Goal: Find specific page/section: Find specific page/section

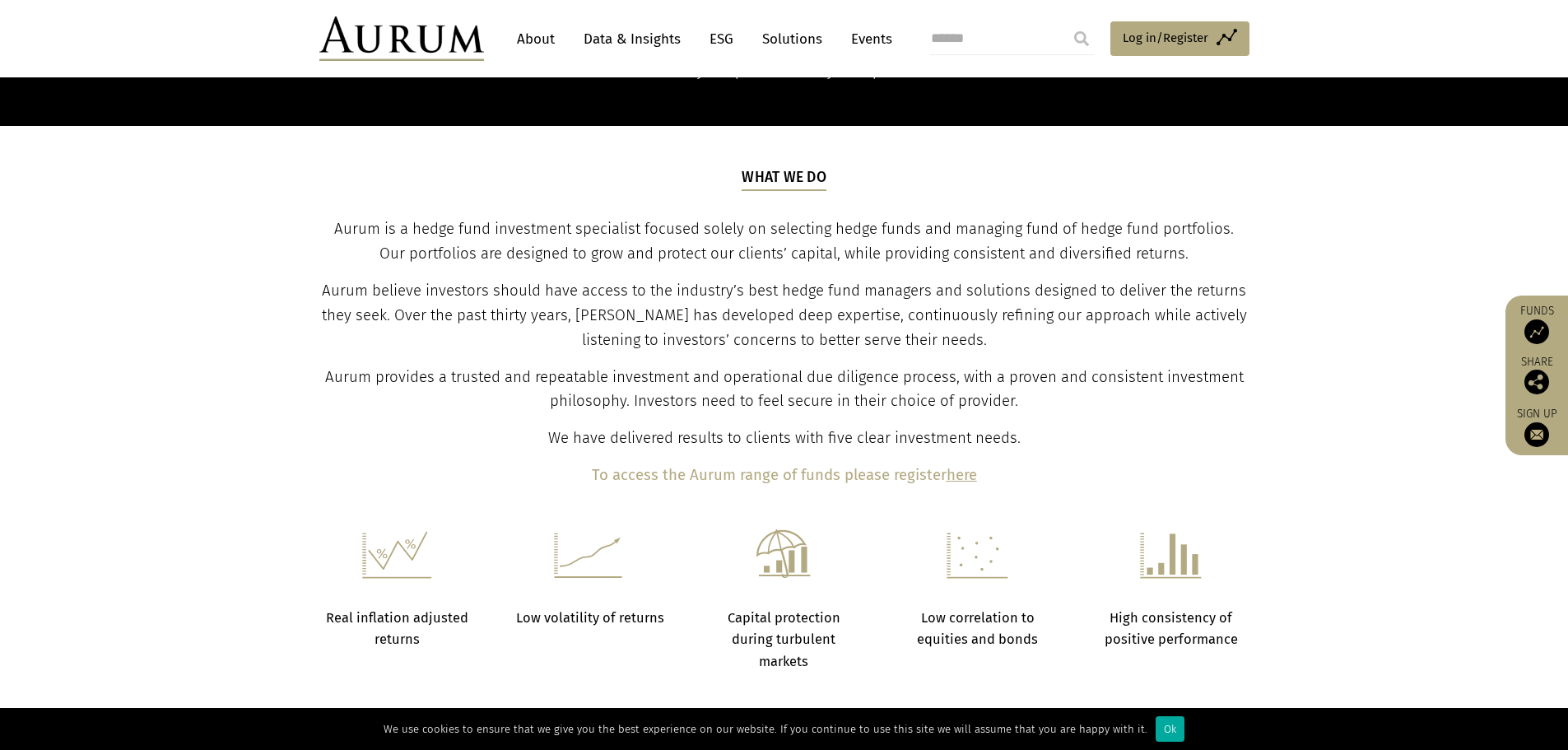
scroll to position [83, 0]
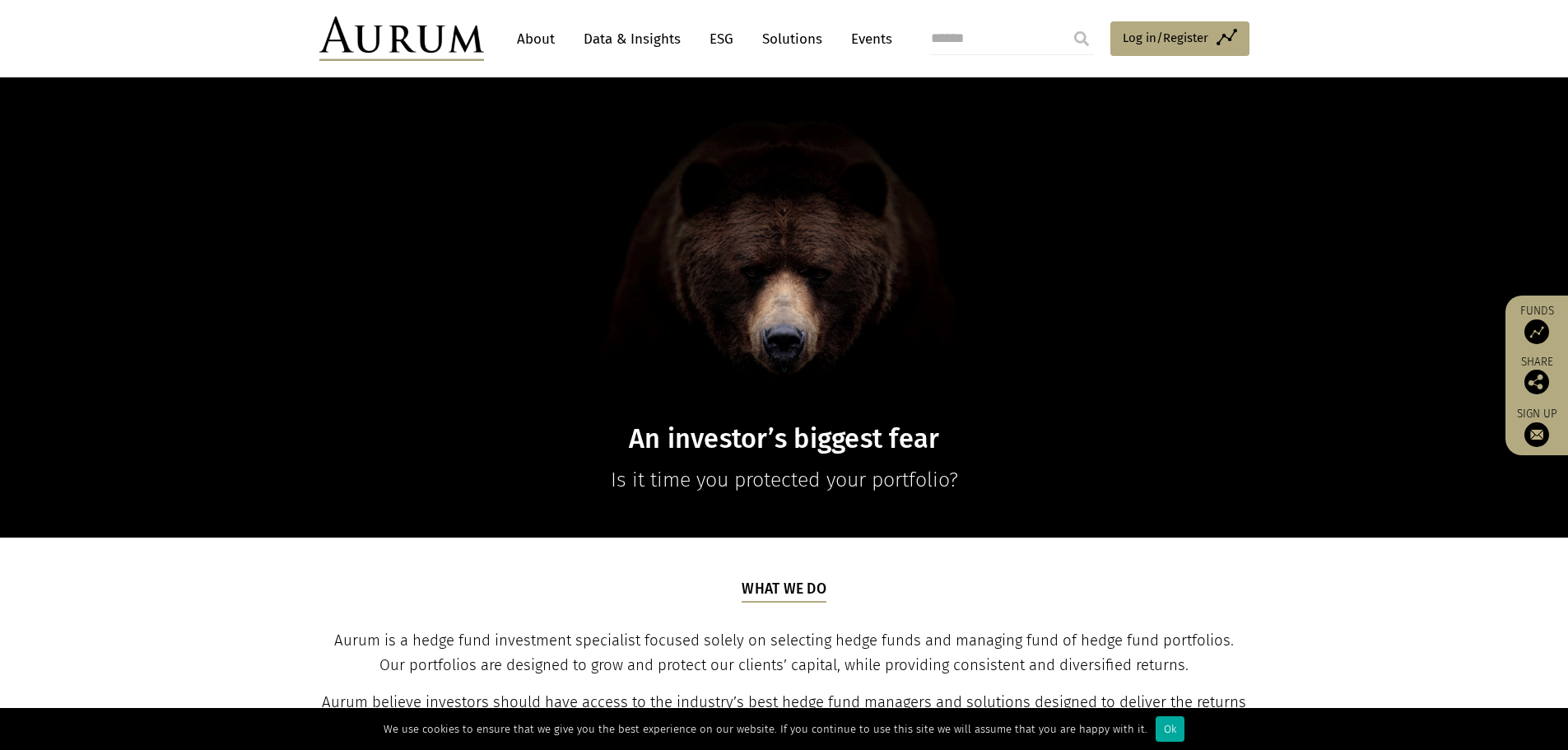
click at [526, 41] on link "About" at bounding box center [535, 38] width 55 height 30
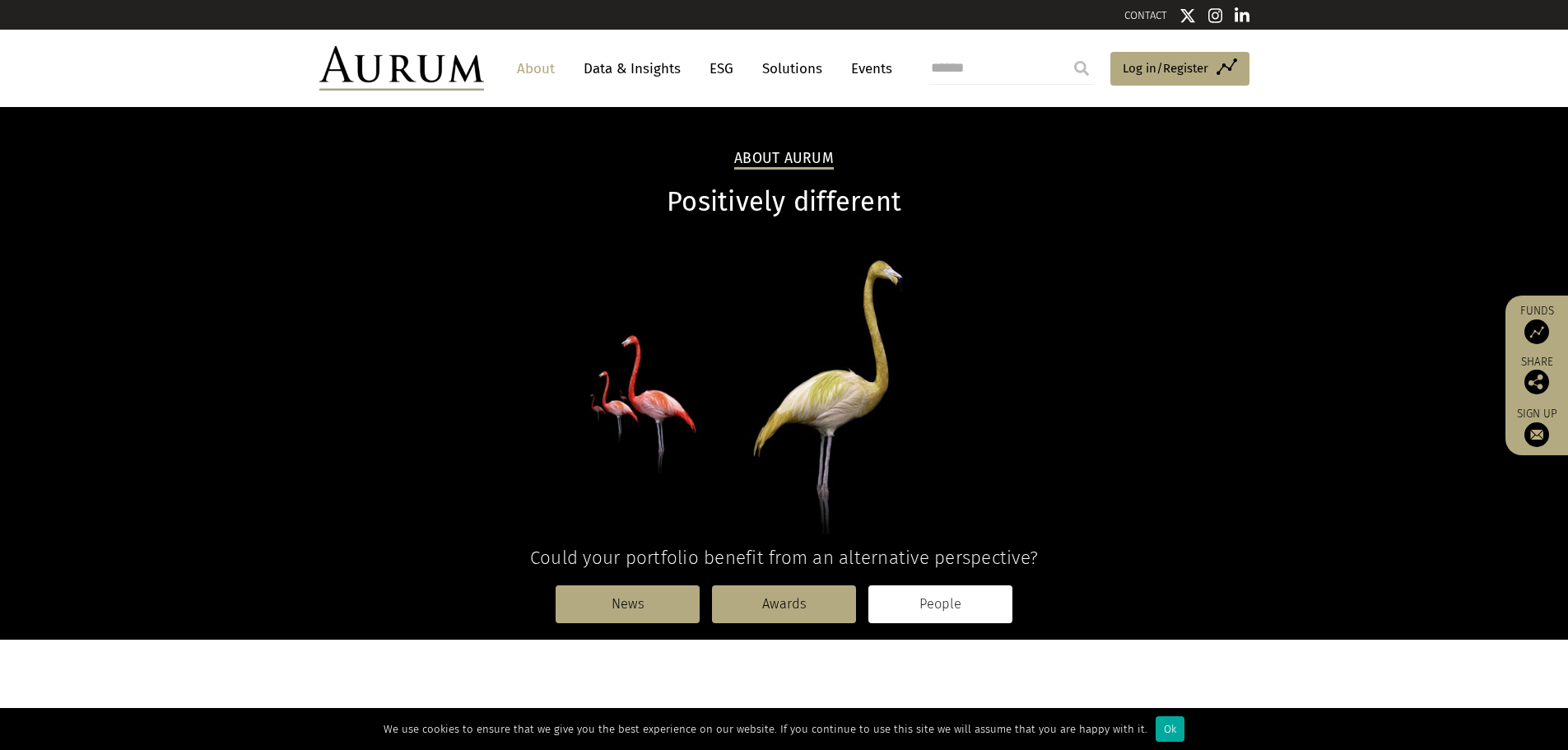
click at [940, 614] on link "People" at bounding box center [940, 604] width 144 height 38
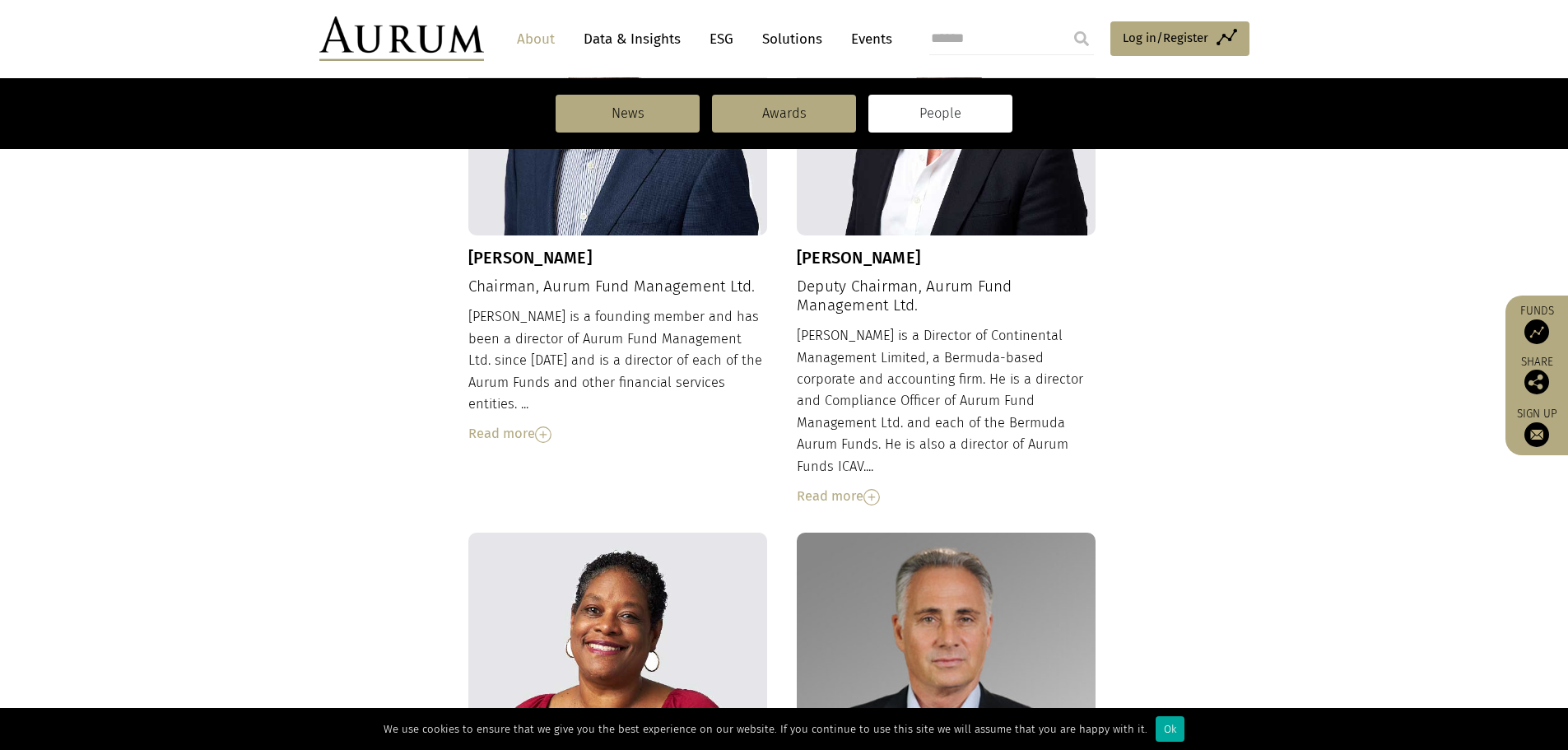
scroll to position [329, 0]
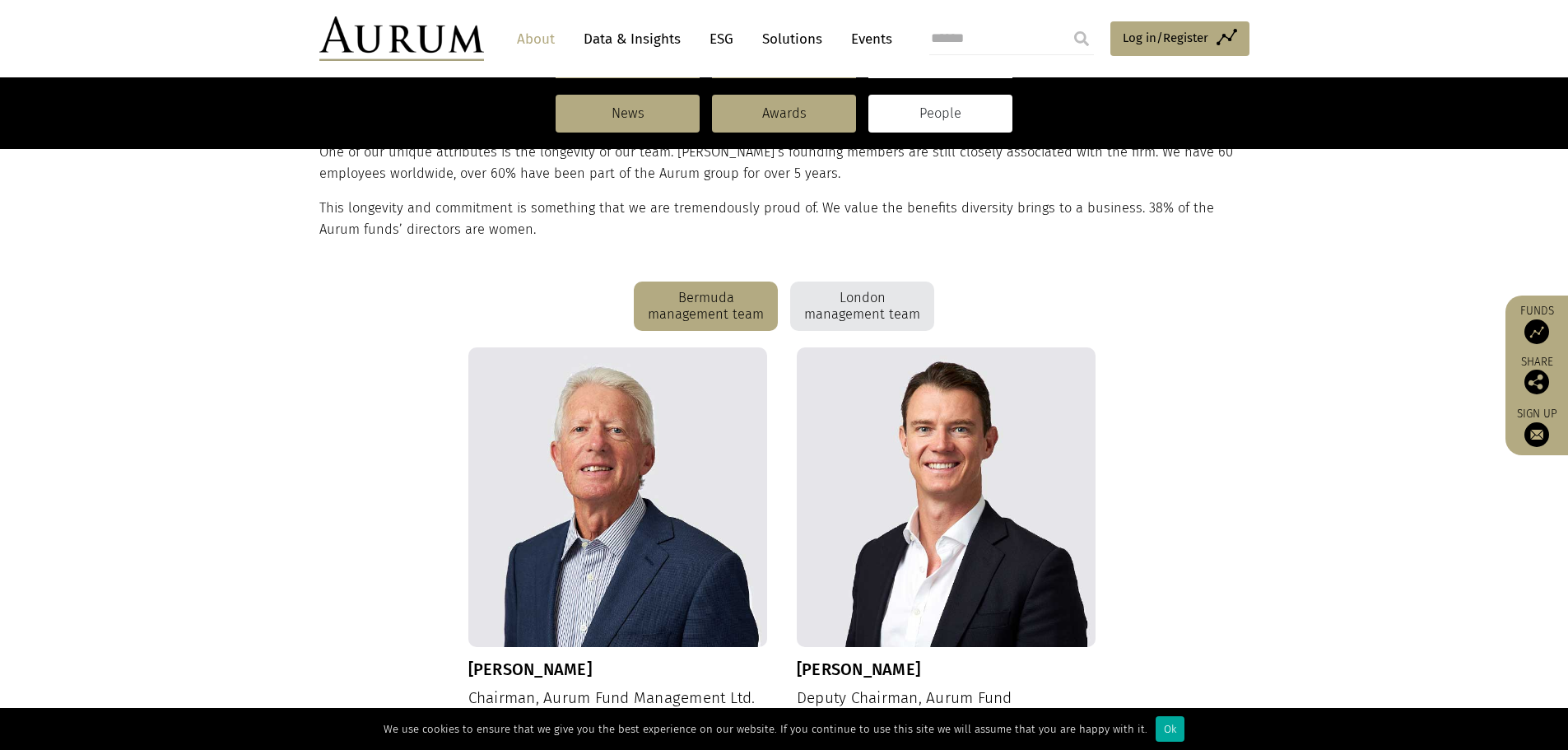
click at [838, 307] on div "London management team" at bounding box center [862, 306] width 144 height 50
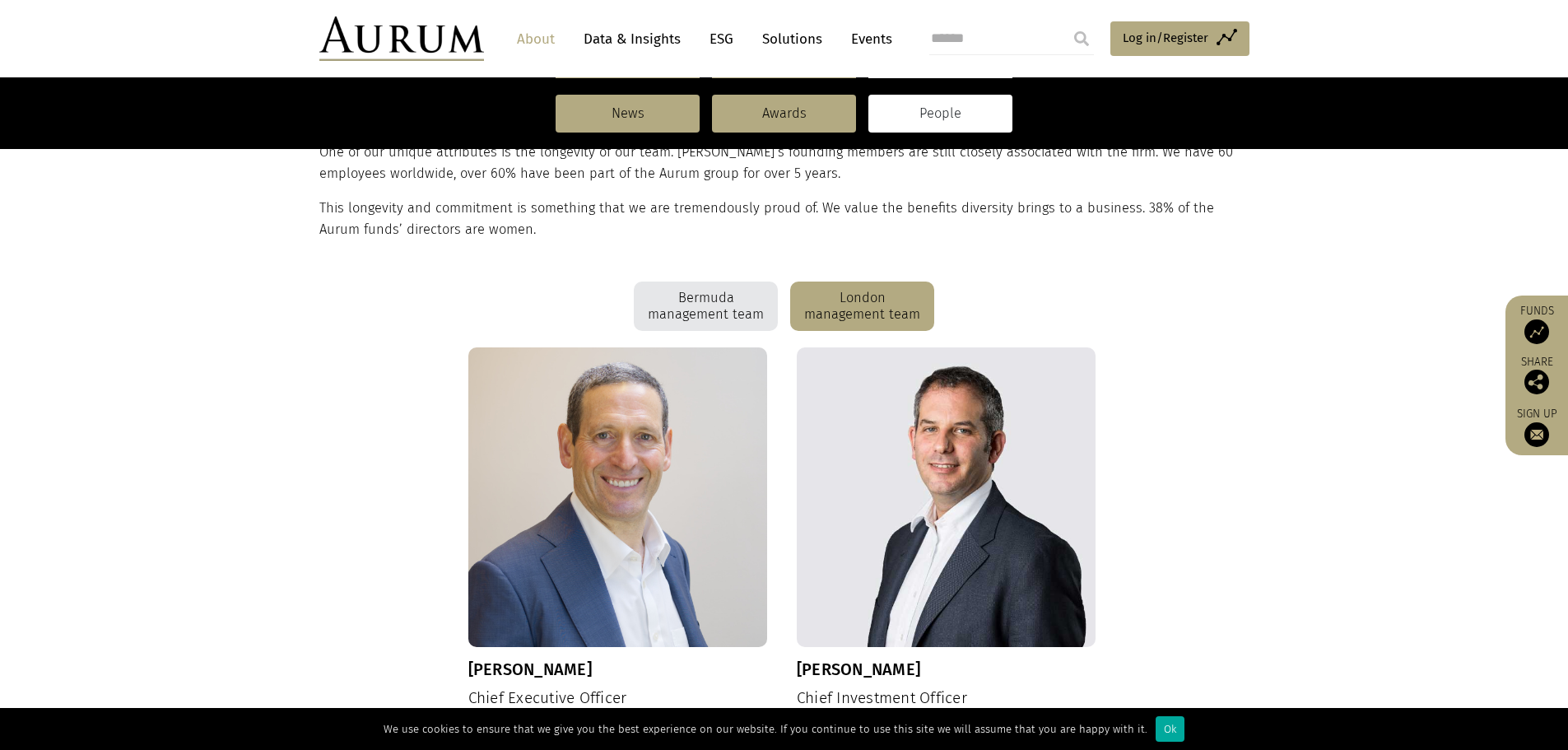
scroll to position [576, 0]
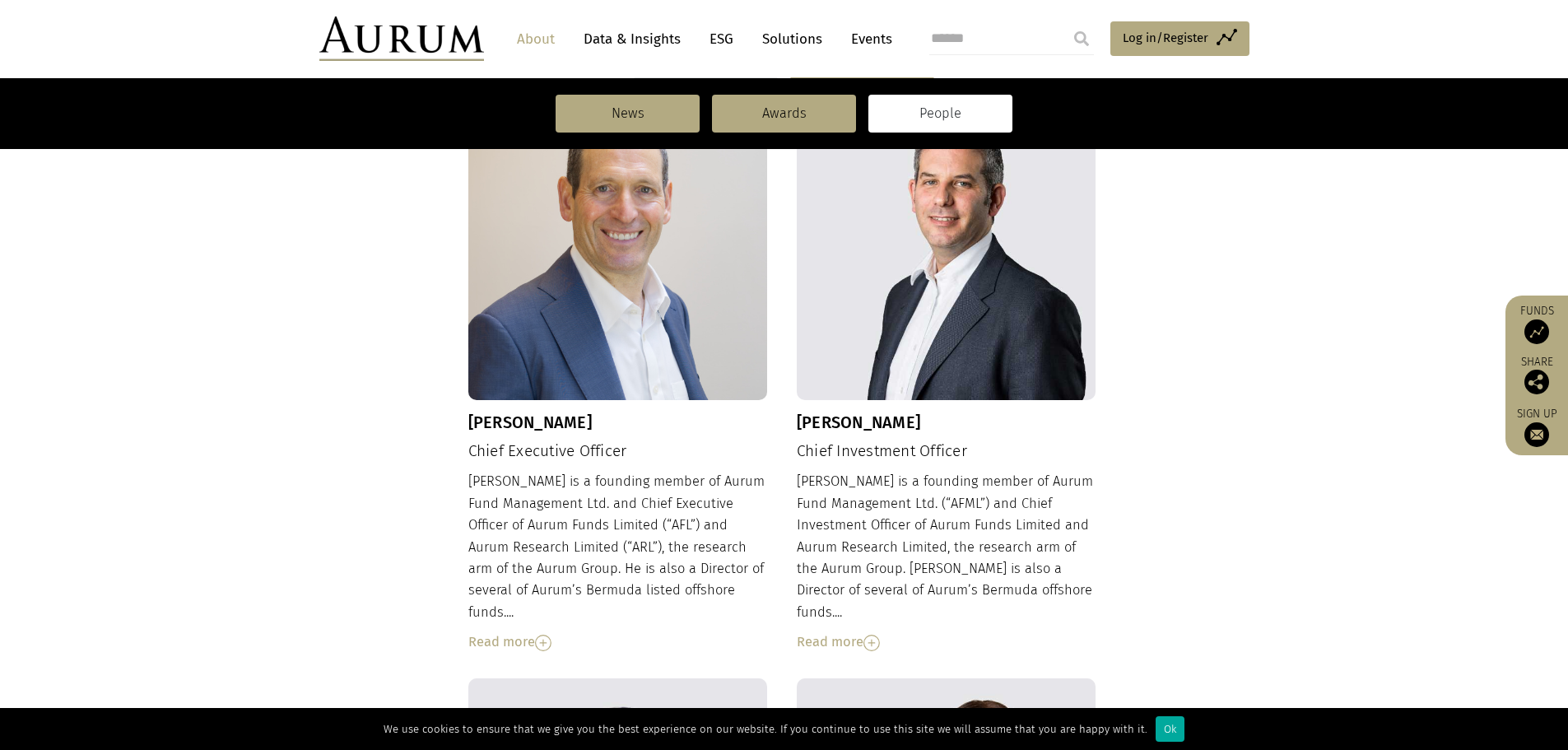
click at [869, 634] on img at bounding box center [871, 642] width 17 height 17
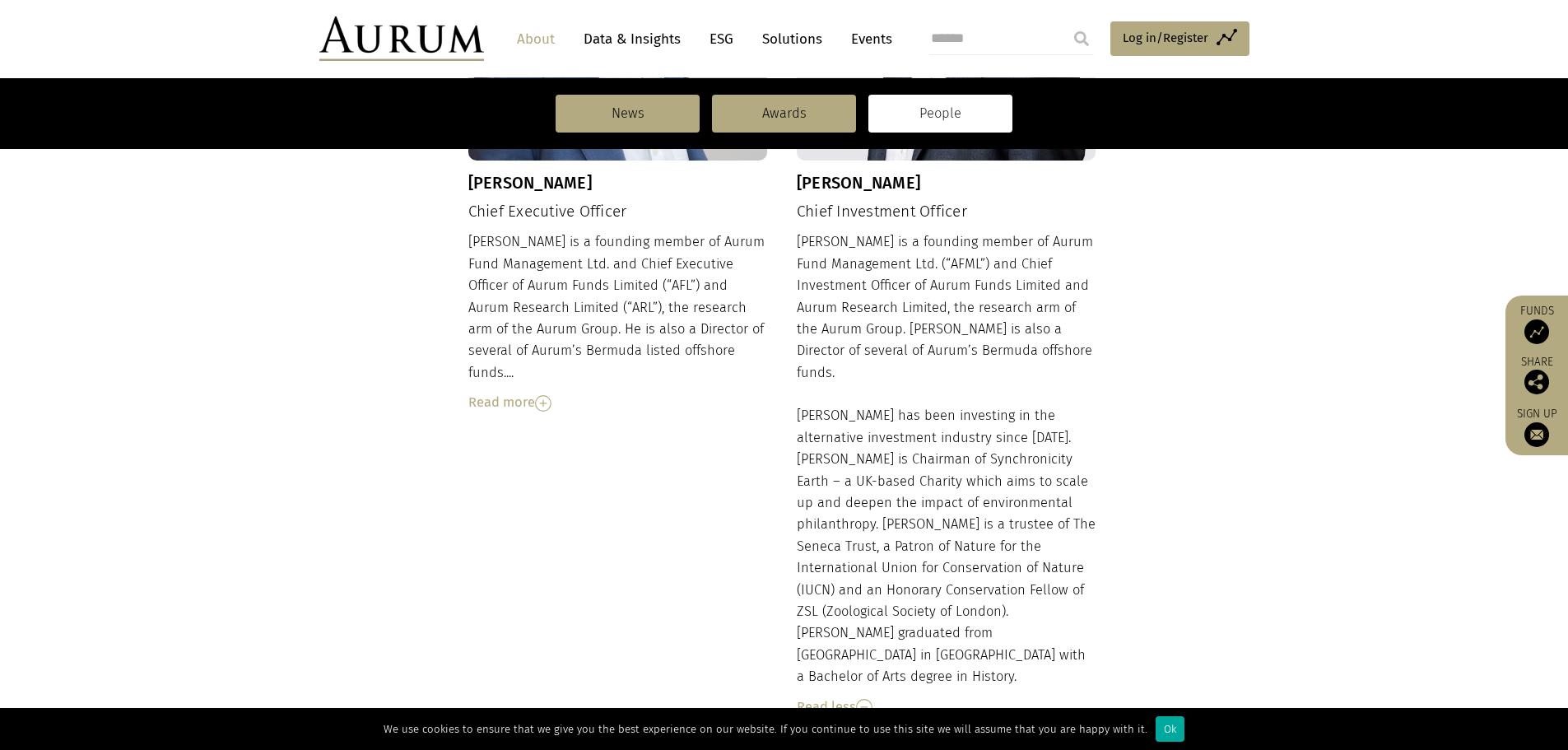
scroll to position [487, 0]
